Goal: Information Seeking & Learning: Learn about a topic

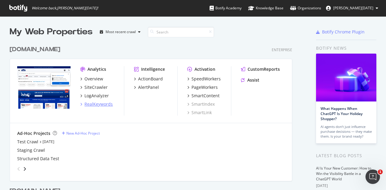
click at [96, 104] on div "RealKeywords" at bounding box center [98, 104] width 28 height 6
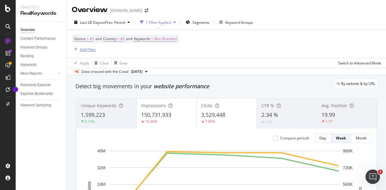
click at [77, 50] on div "button" at bounding box center [76, 50] width 8 height 4
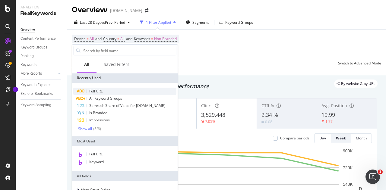
click at [99, 92] on span "Full URL" at bounding box center [95, 91] width 13 height 5
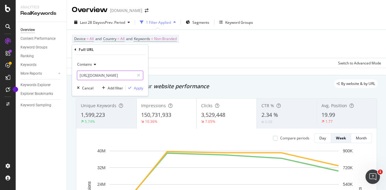
click at [112, 73] on input "[URL][DOMAIN_NAME]" at bounding box center [105, 76] width 57 height 10
type input "/pd/"
click at [134, 88] on div "Apply" at bounding box center [138, 88] width 9 height 5
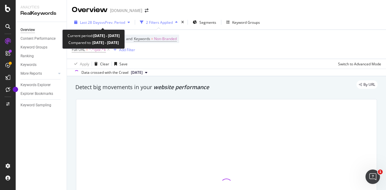
click at [121, 20] on span "vs Prev. Period" at bounding box center [113, 22] width 24 height 5
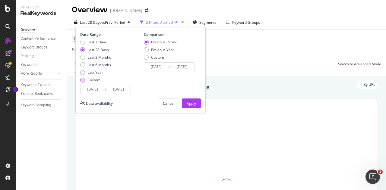
click at [84, 80] on div "Custom" at bounding box center [82, 80] width 5 height 5
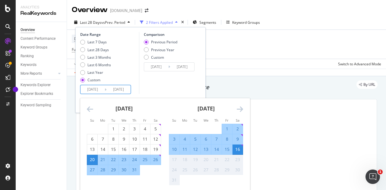
click at [96, 91] on input "[DATE]" at bounding box center [93, 89] width 24 height 8
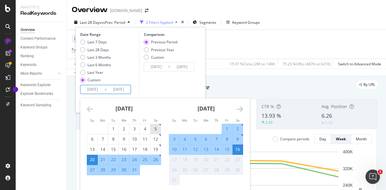
click at [156, 131] on div "5" at bounding box center [155, 129] width 10 height 6
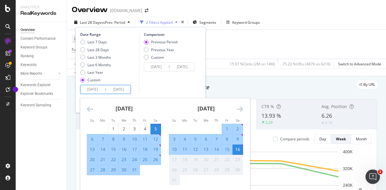
type input "[DATE]"
click at [224, 129] on div "1" at bounding box center [227, 129] width 10 height 6
type input "[DATE]"
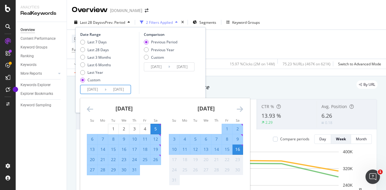
type input "[DATE]"
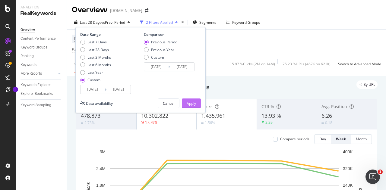
click at [190, 99] on div "Apply" at bounding box center [191, 103] width 9 height 9
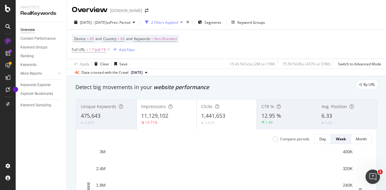
scroll to position [15, 0]
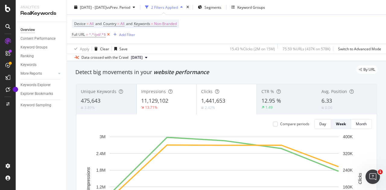
click at [109, 33] on icon at bounding box center [108, 35] width 5 height 6
